Goal: Task Accomplishment & Management: Use online tool/utility

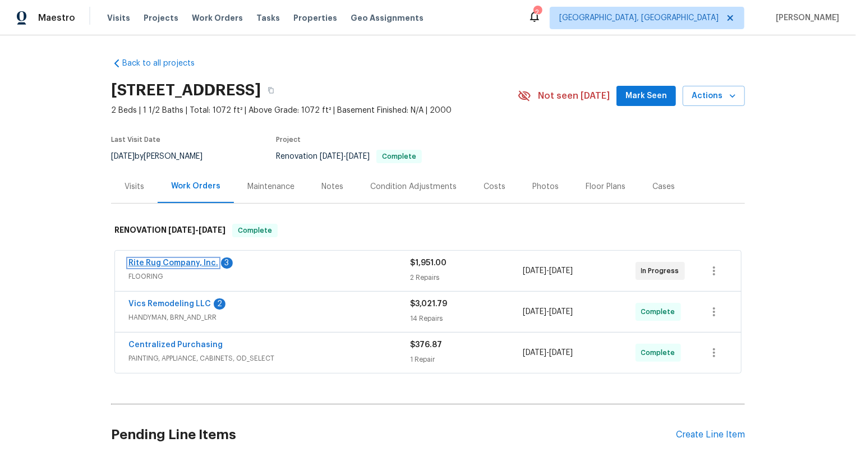
click at [201, 263] on link "Rite Rug Company, Inc." at bounding box center [173, 263] width 90 height 8
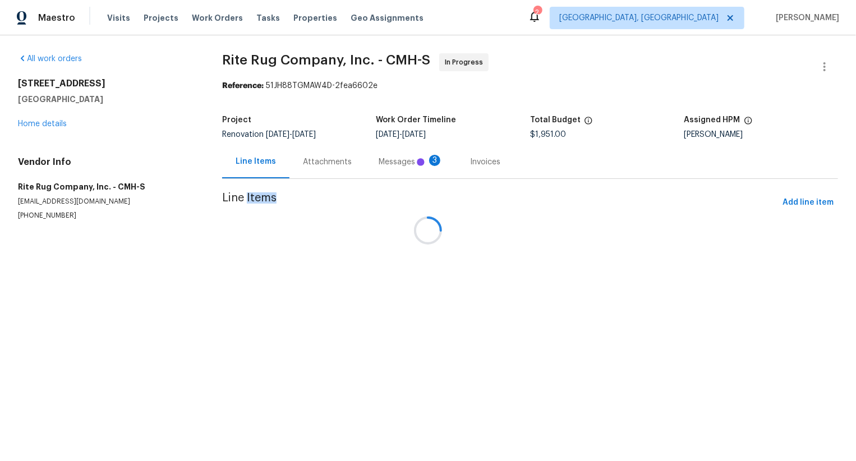
click at [311, 154] on div at bounding box center [428, 230] width 856 height 461
click at [312, 159] on div at bounding box center [428, 230] width 856 height 461
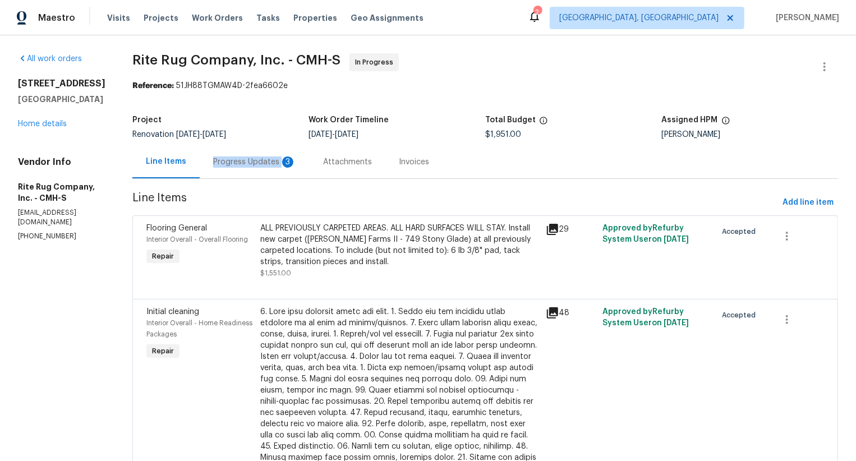
click at [309, 159] on div "Progress Updates 3" at bounding box center [255, 161] width 110 height 33
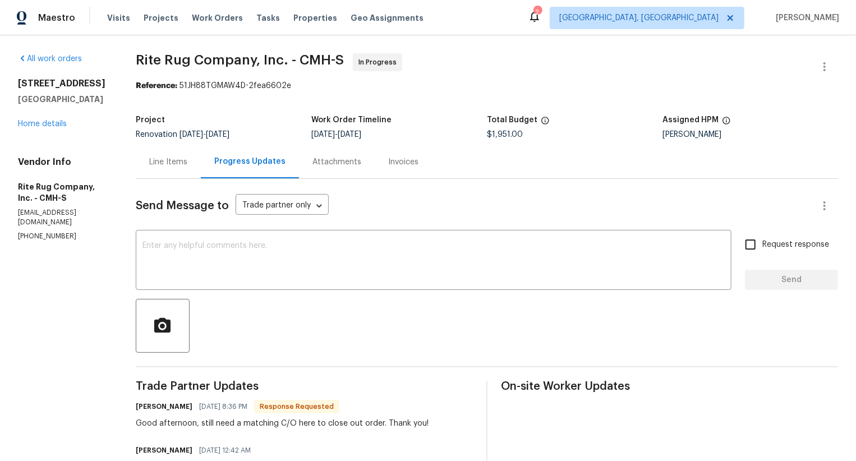
click at [64, 130] on div "All work orders 6403 Riverview Loop Grove City, OH 43123 Home details Vendor In…" at bounding box center [63, 147] width 91 height 188
click at [64, 122] on link "Home details" at bounding box center [42, 124] width 49 height 8
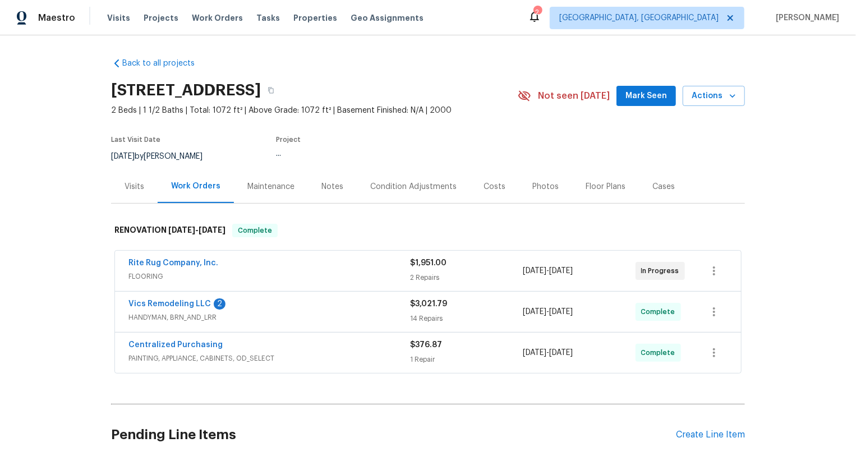
scroll to position [87, 0]
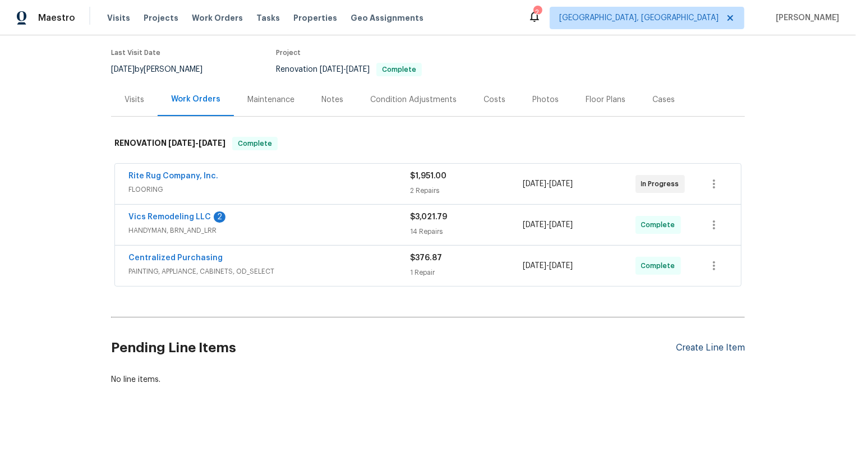
click at [706, 352] on div "Create Line Item" at bounding box center [710, 348] width 69 height 11
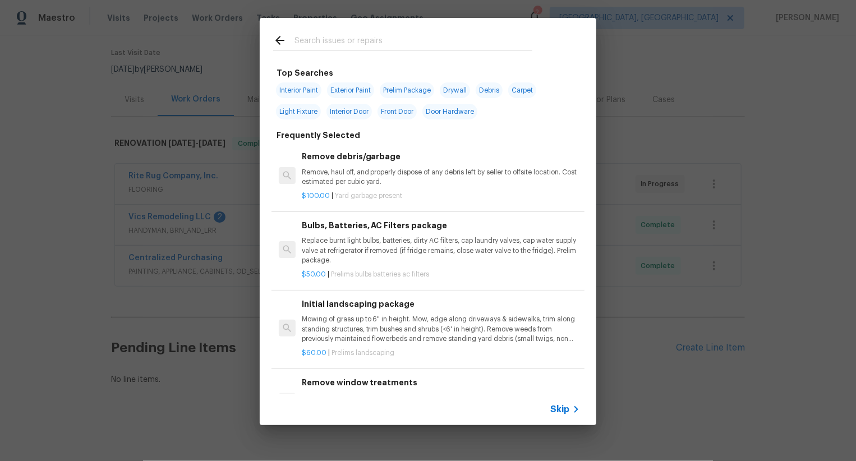
click at [708, 348] on div "Top Searches Interior Paint Exterior Paint Prelim Package Drywall Debris Carpet…" at bounding box center [428, 221] width 856 height 443
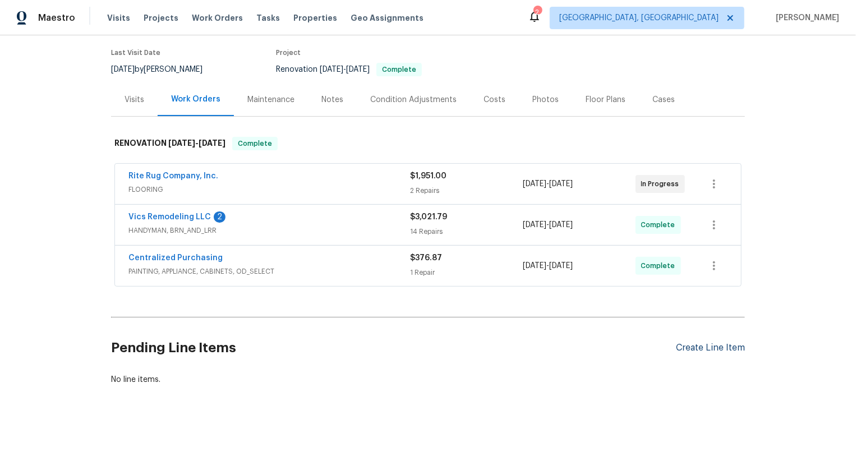
click at [711, 348] on div "Create Line Item" at bounding box center [710, 348] width 69 height 11
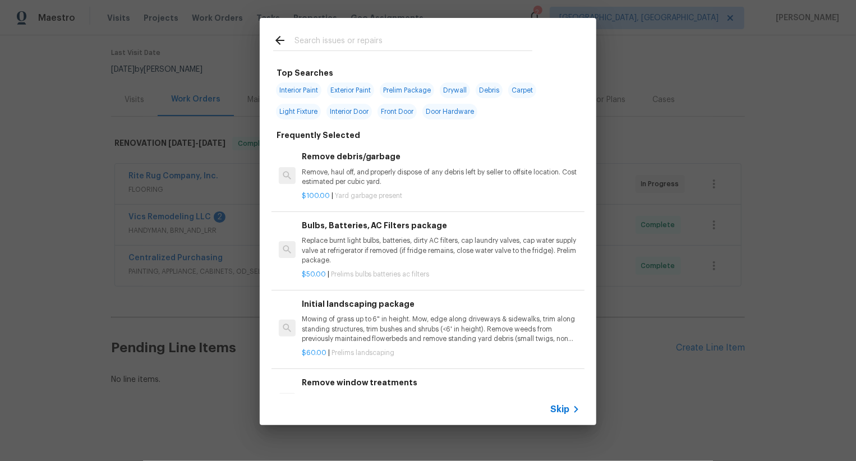
click at [581, 405] on icon at bounding box center [575, 409] width 13 height 13
